Goal: Communication & Community: Participate in discussion

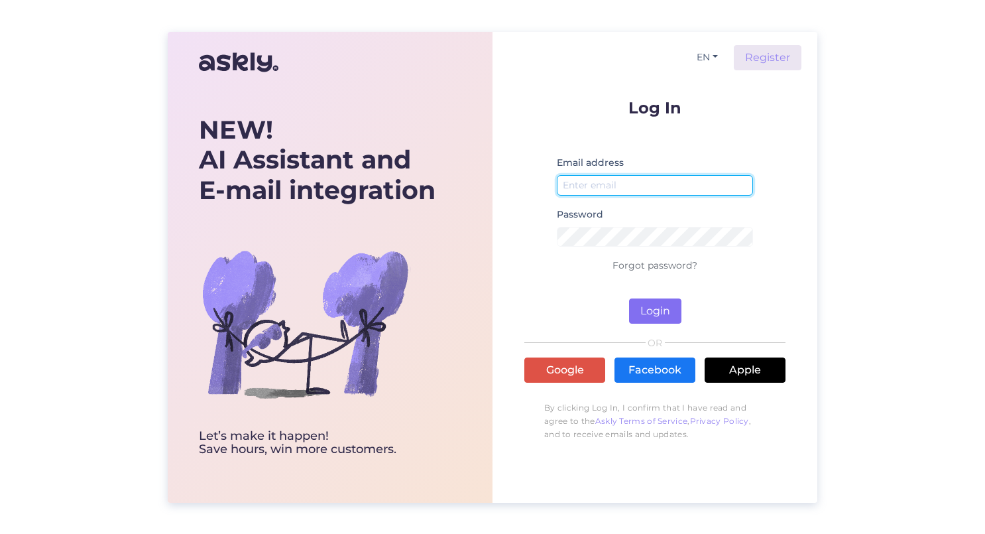
type input "[PERSON_NAME][EMAIL_ADDRESS][DOMAIN_NAME]"
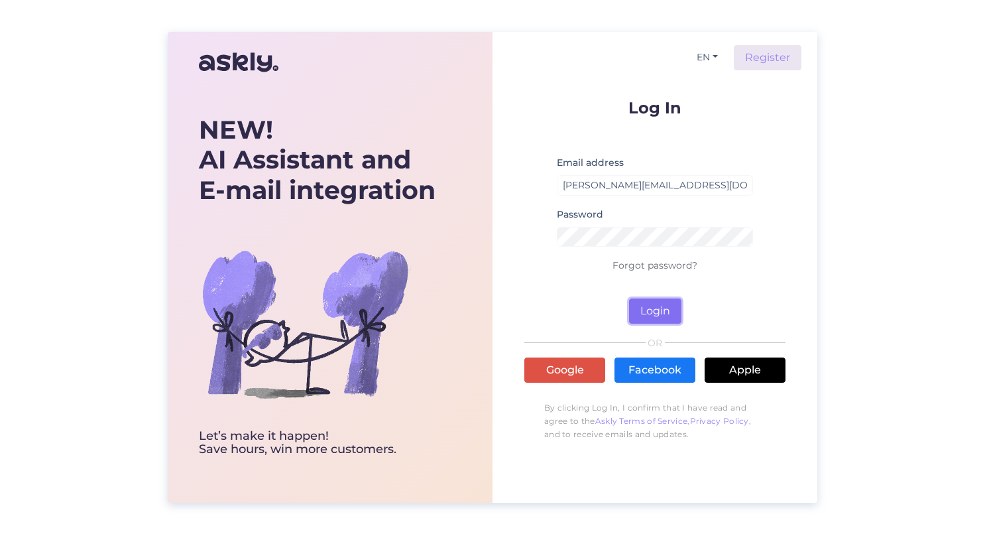
click at [661, 302] on button "Login" at bounding box center [655, 310] width 52 height 25
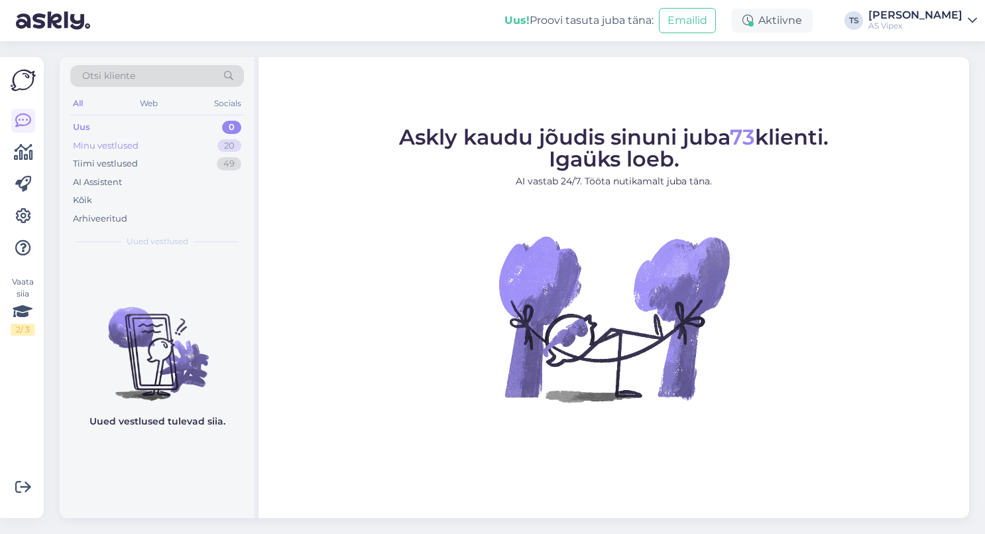
click at [111, 150] on div "Minu vestlused" at bounding box center [106, 145] width 66 height 13
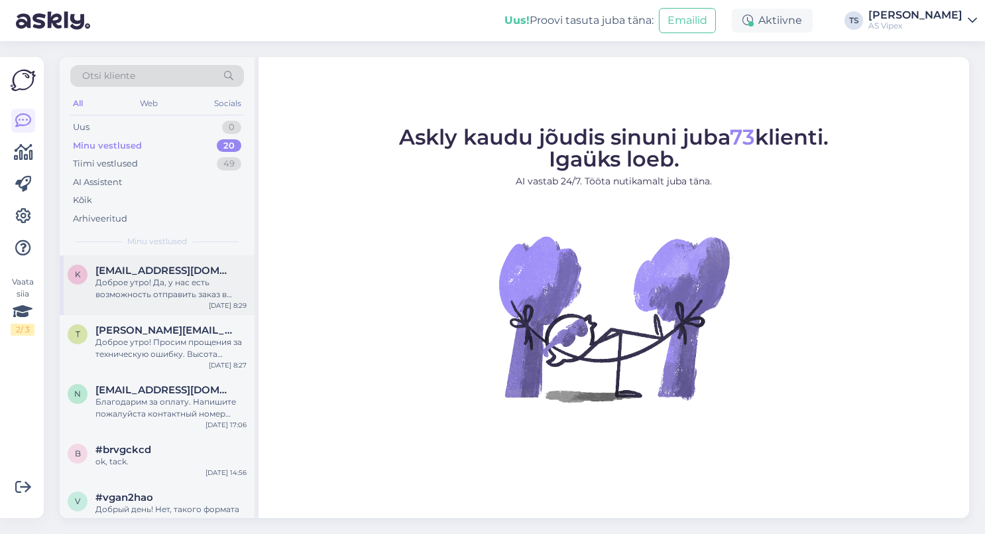
click at [124, 285] on div "Доброе утро! Да, у нас есть возможность отправить заказ в [GEOGRAPHIC_DATA]. Дл…" at bounding box center [170, 288] width 151 height 24
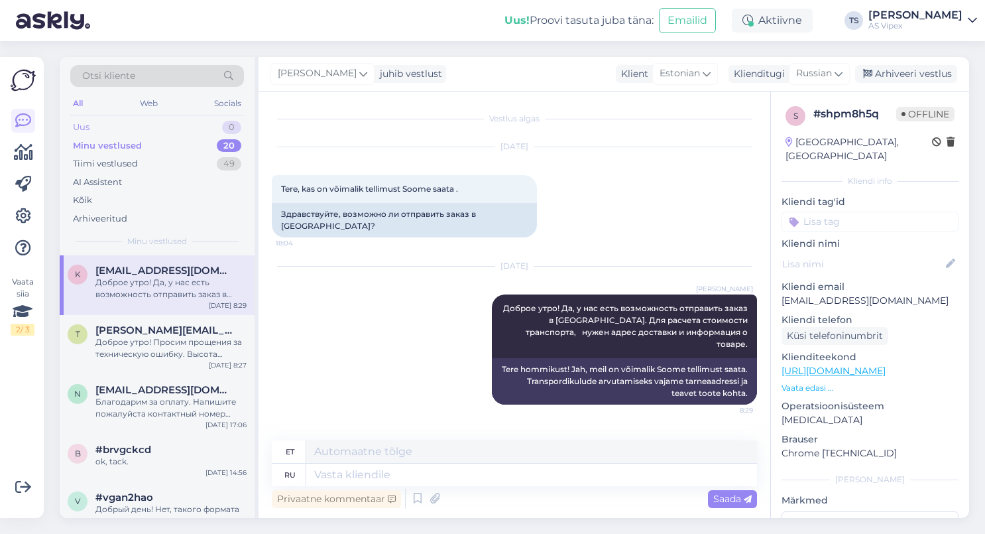
click at [103, 127] on div "Uus 0" at bounding box center [157, 127] width 174 height 19
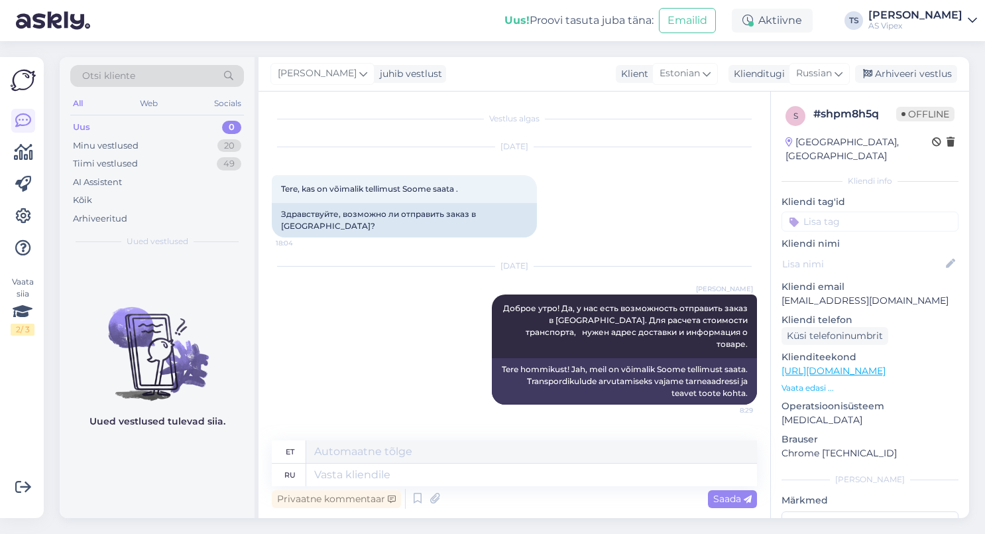
click at [95, 123] on div "Uus 0" at bounding box center [157, 127] width 174 height 19
click at [112, 164] on div "Tiimi vestlused" at bounding box center [105, 163] width 65 height 13
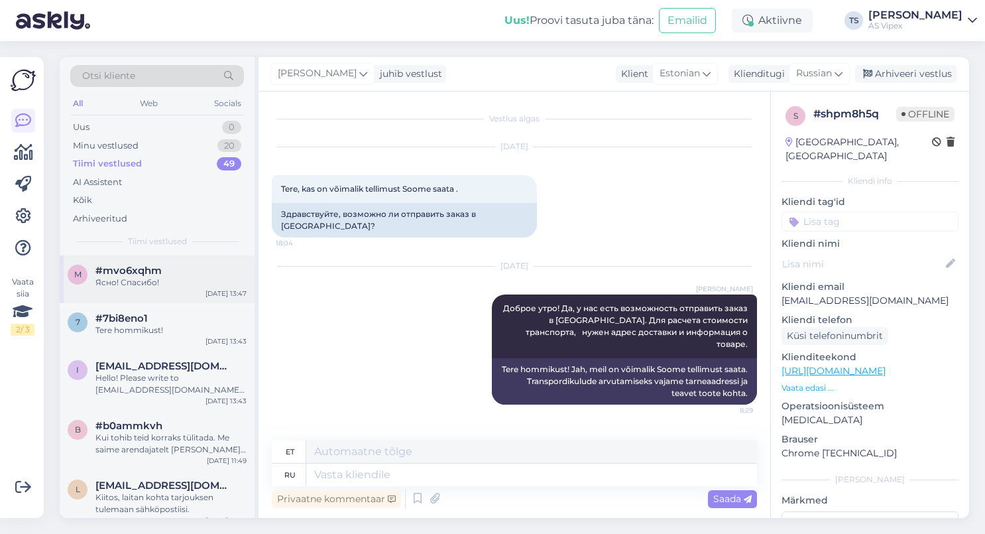
click at [122, 275] on span "#mvo6xqhm" at bounding box center [128, 270] width 66 height 12
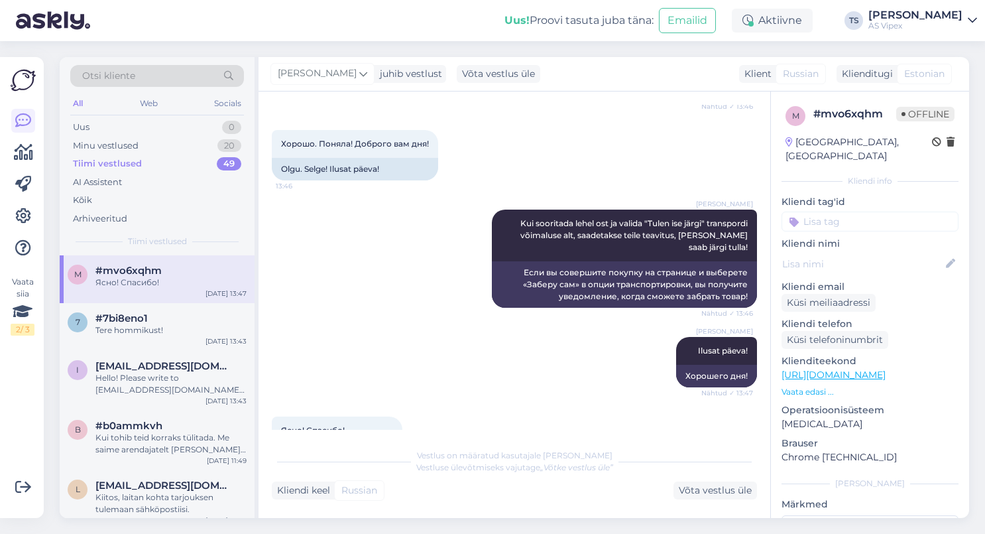
scroll to position [670, 0]
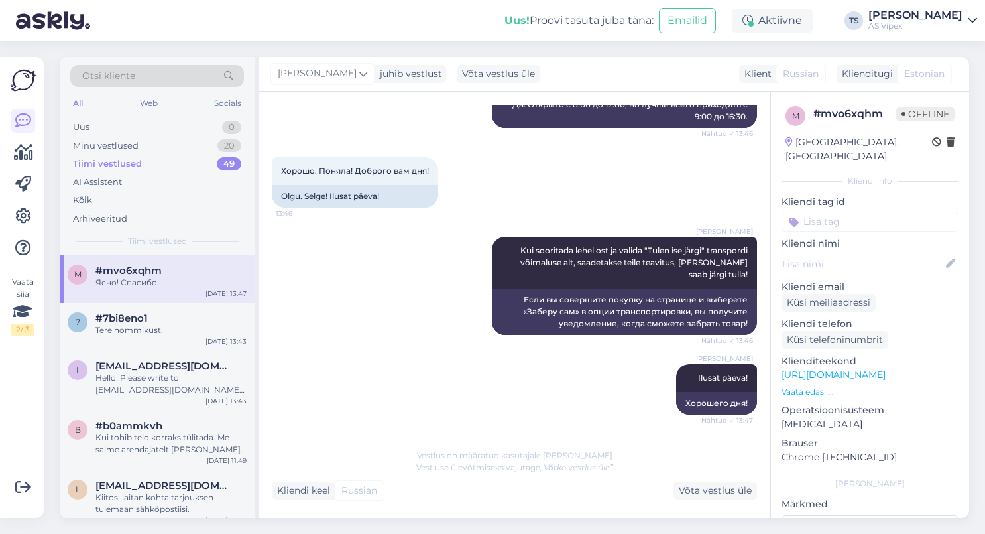
click at [970, 23] on icon at bounding box center [972, 20] width 9 height 11
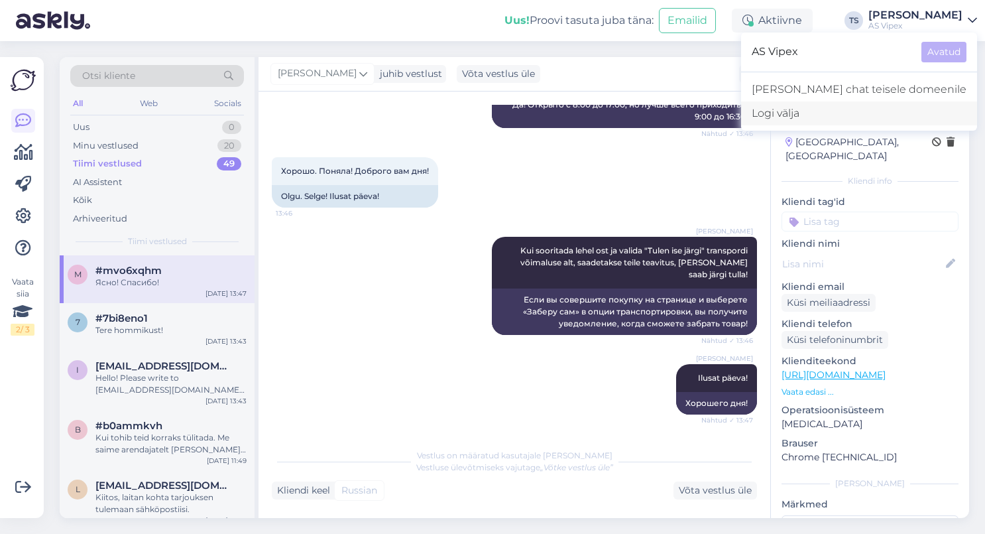
drag, startPoint x: 844, startPoint y: 117, endPoint x: 795, endPoint y: 131, distance: 50.8
click at [844, 117] on div "Logi välja" at bounding box center [859, 113] width 236 height 24
